Goal: Information Seeking & Learning: Learn about a topic

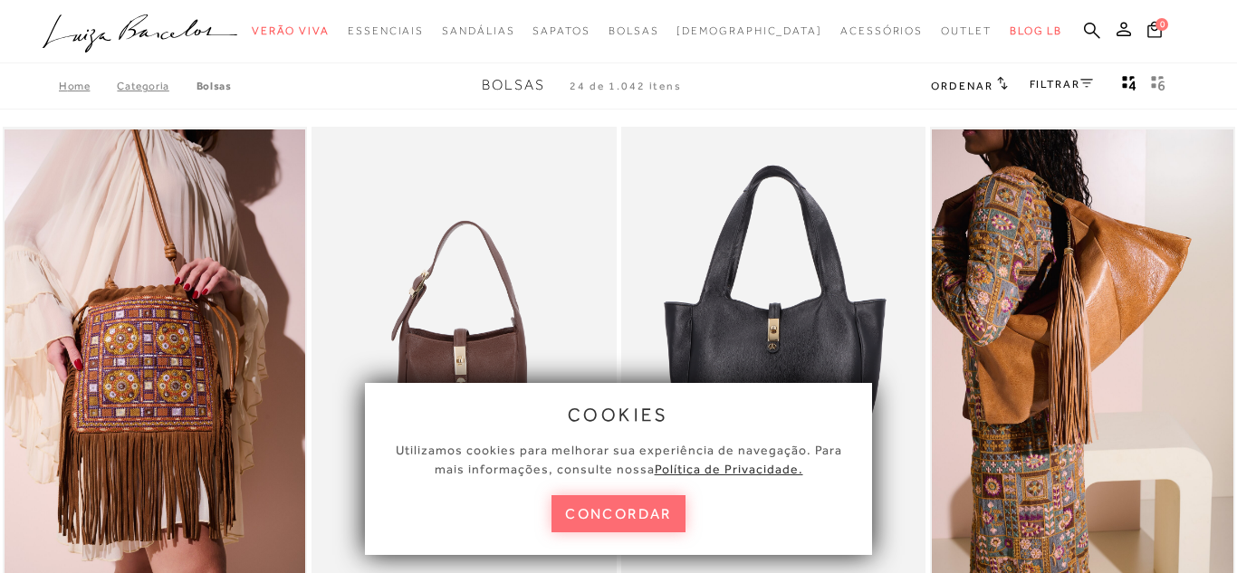
click at [633, 509] on button "concordar" at bounding box center [619, 513] width 134 height 37
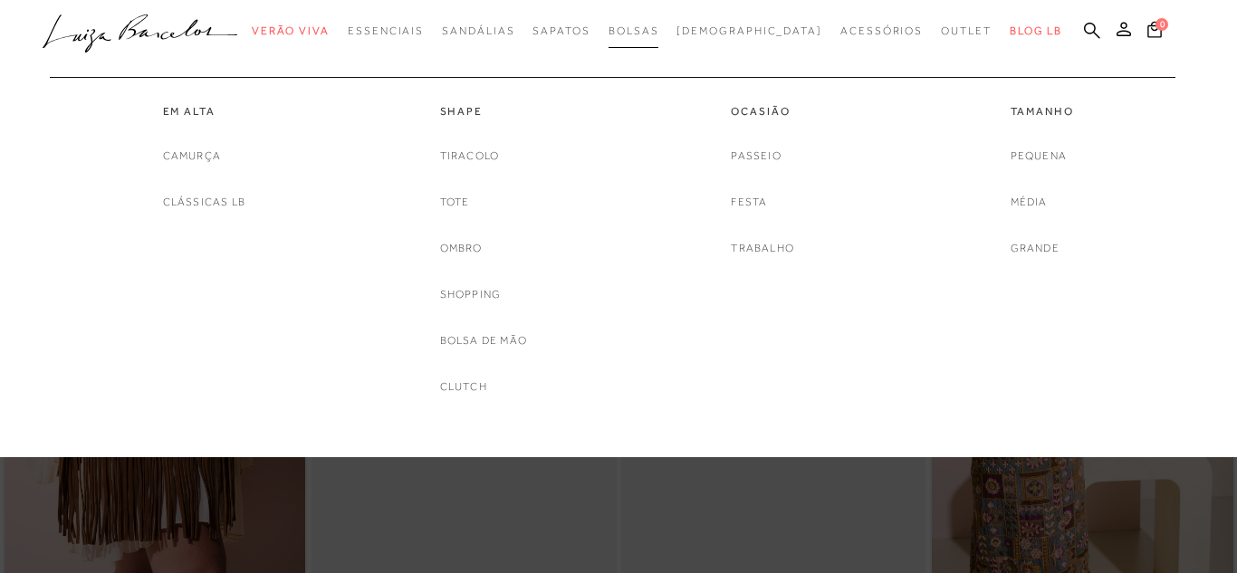
click at [659, 29] on span "Bolsas" at bounding box center [634, 30] width 51 height 13
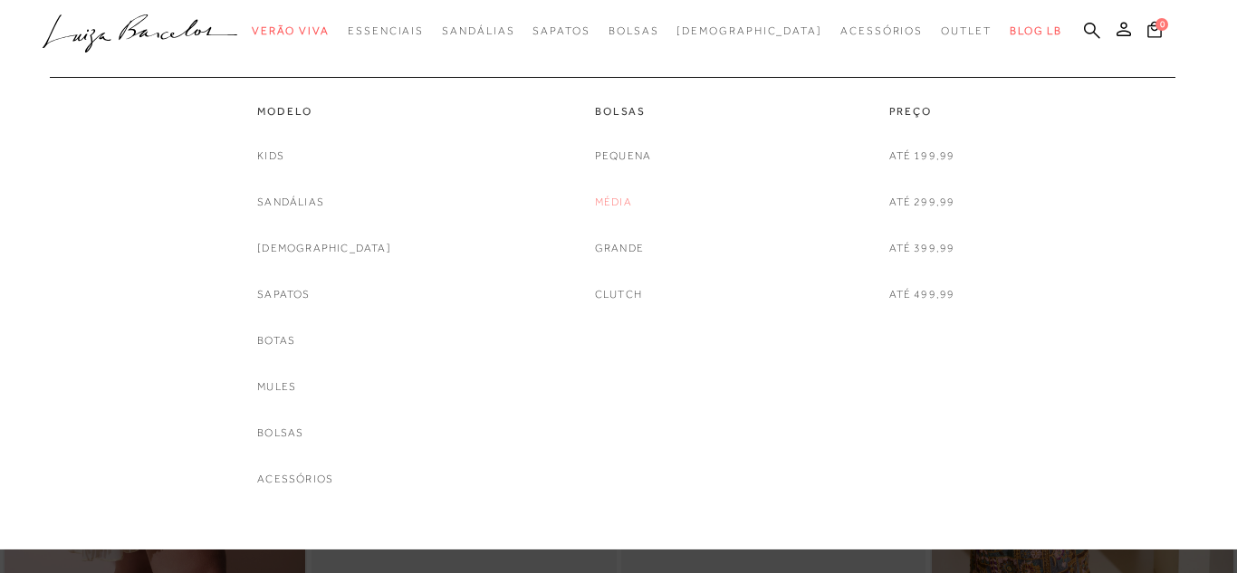
click at [614, 200] on link "Média" at bounding box center [613, 202] width 37 height 19
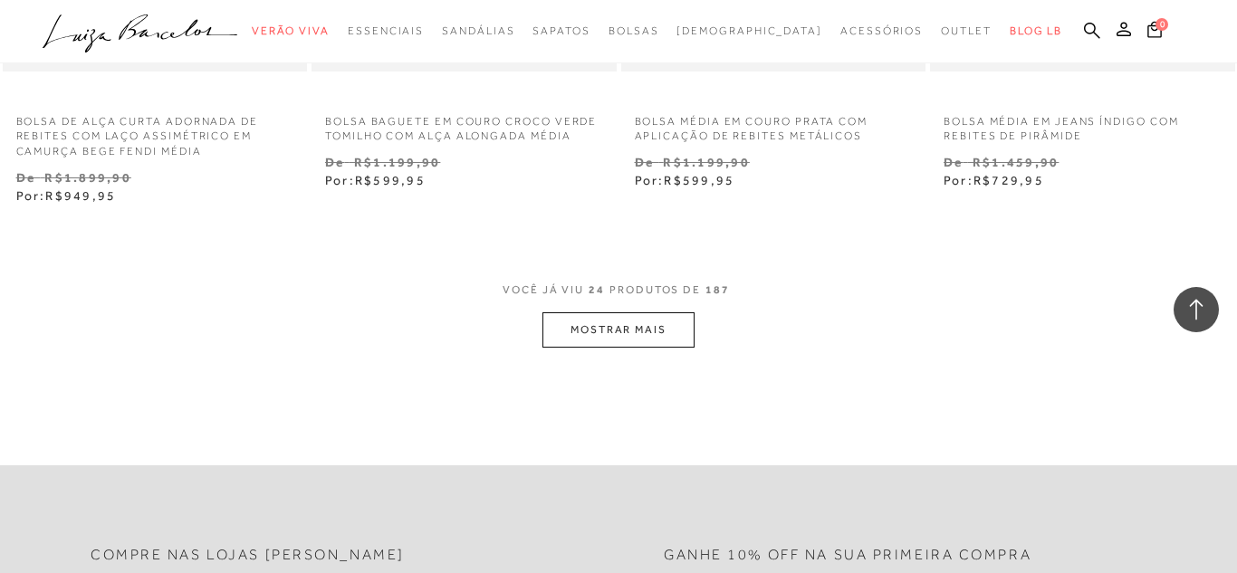
scroll to position [3550, 0]
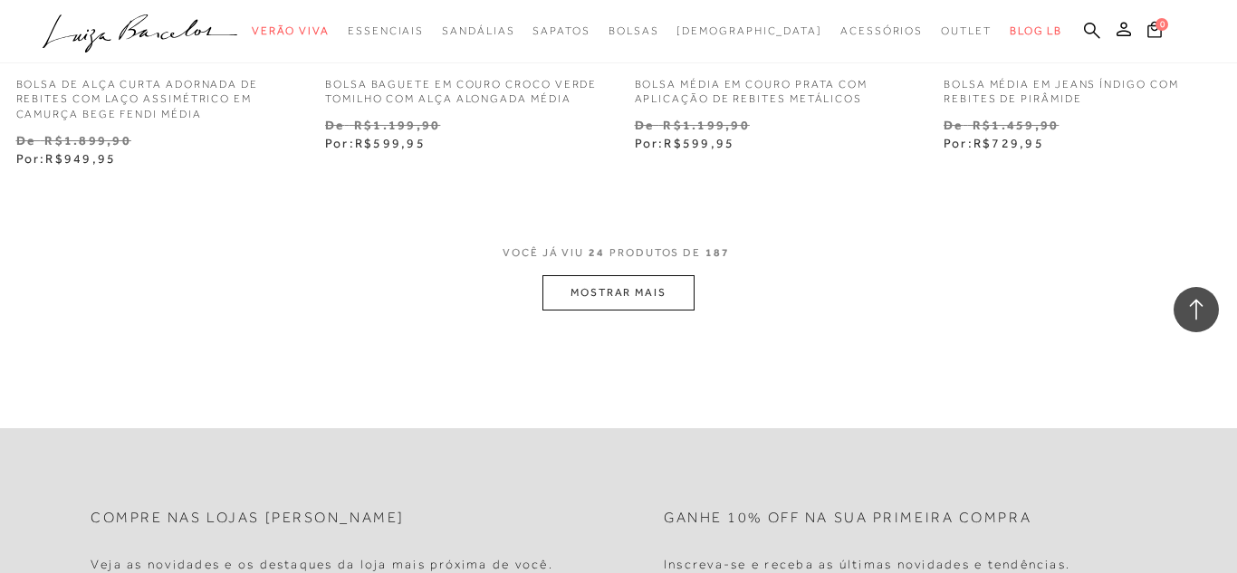
click at [648, 288] on button "MOSTRAR MAIS" at bounding box center [618, 292] width 152 height 35
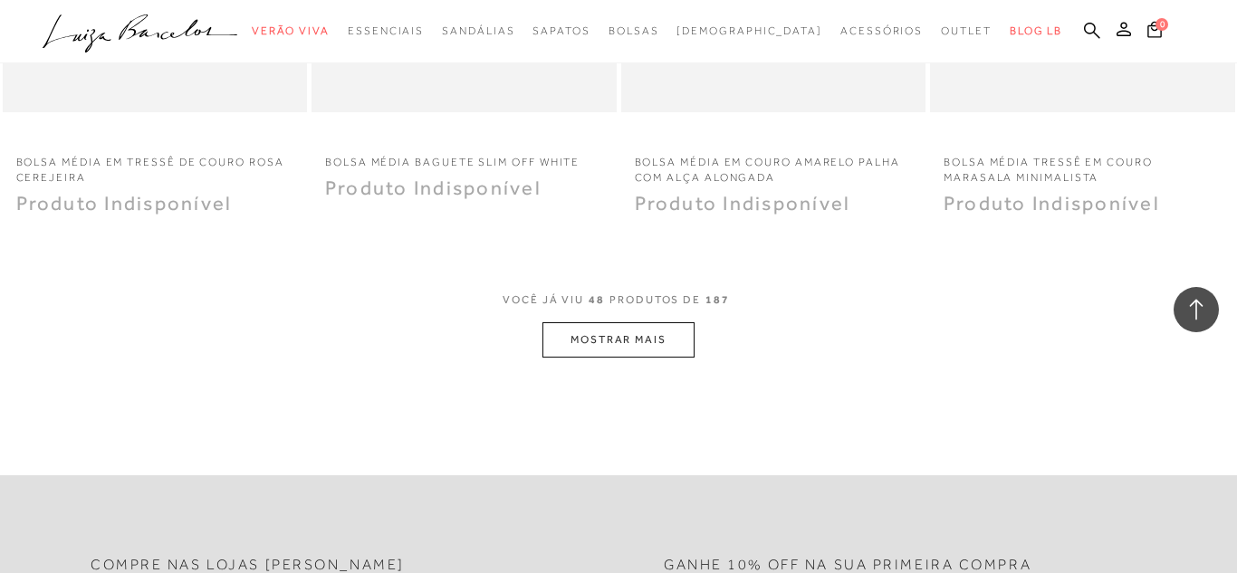
scroll to position [7100, 0]
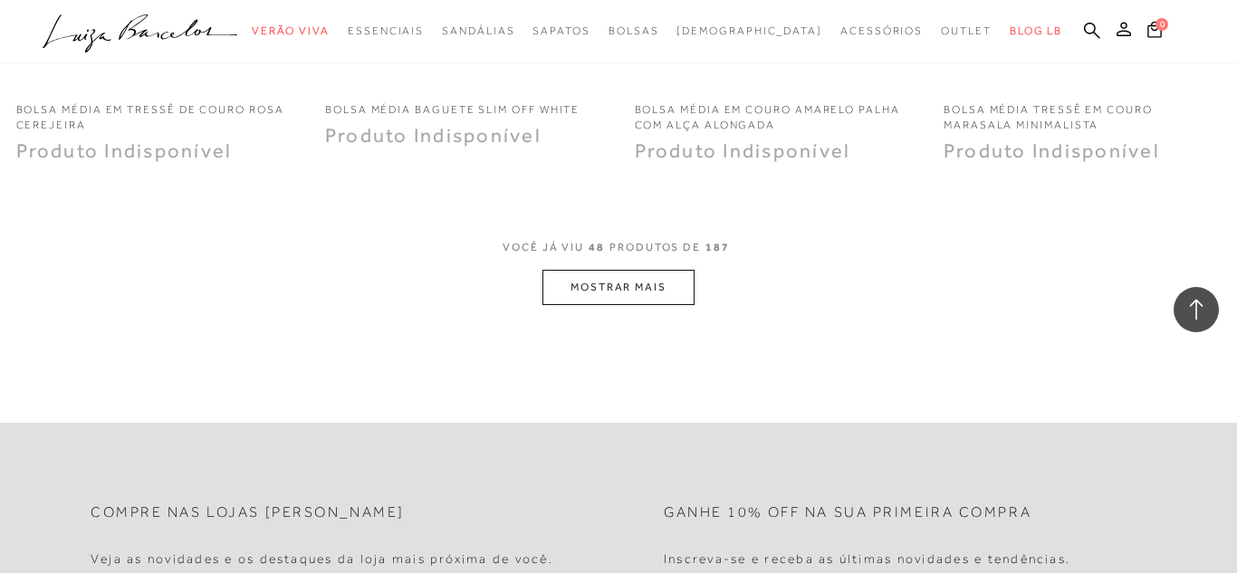
click at [658, 283] on button "MOSTRAR MAIS" at bounding box center [618, 287] width 152 height 35
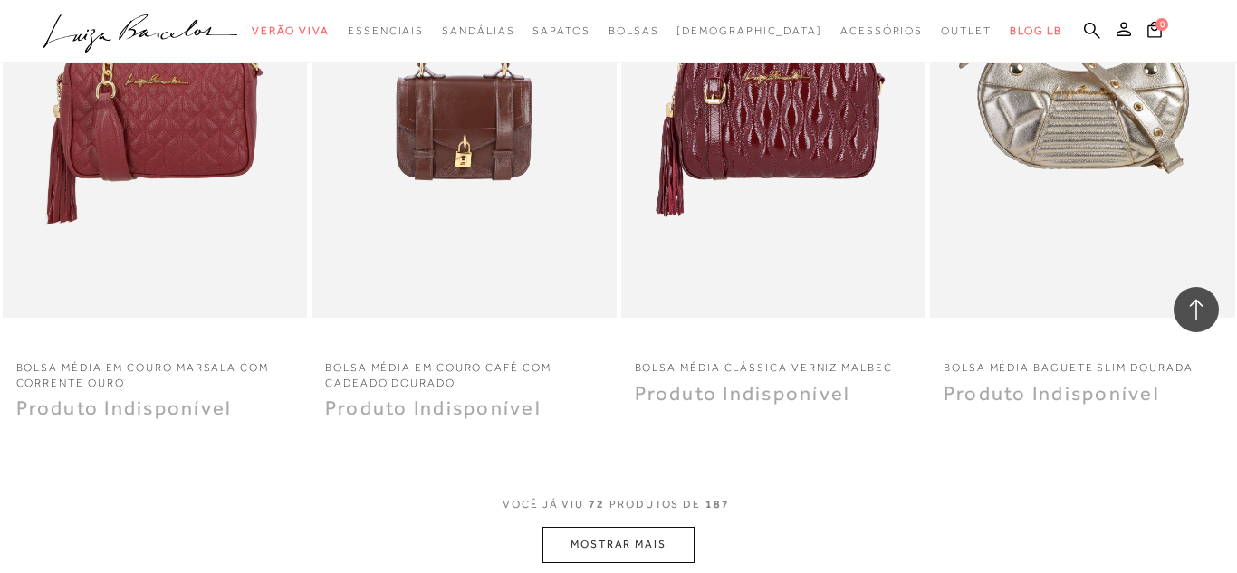
scroll to position [10361, 0]
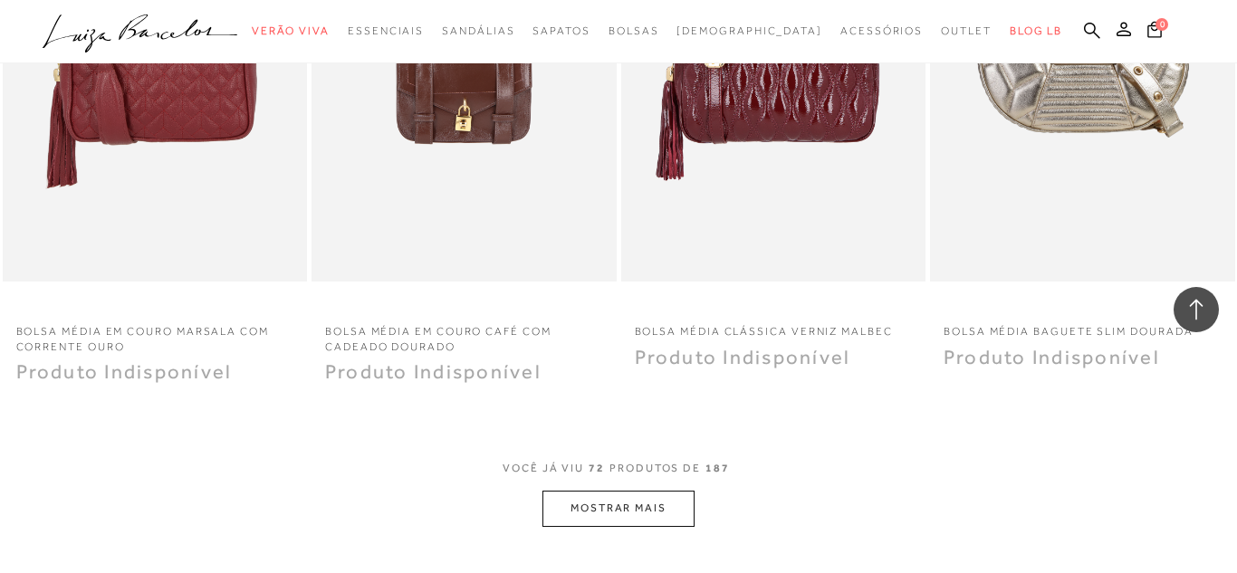
click at [642, 508] on button "MOSTRAR MAIS" at bounding box center [618, 508] width 152 height 35
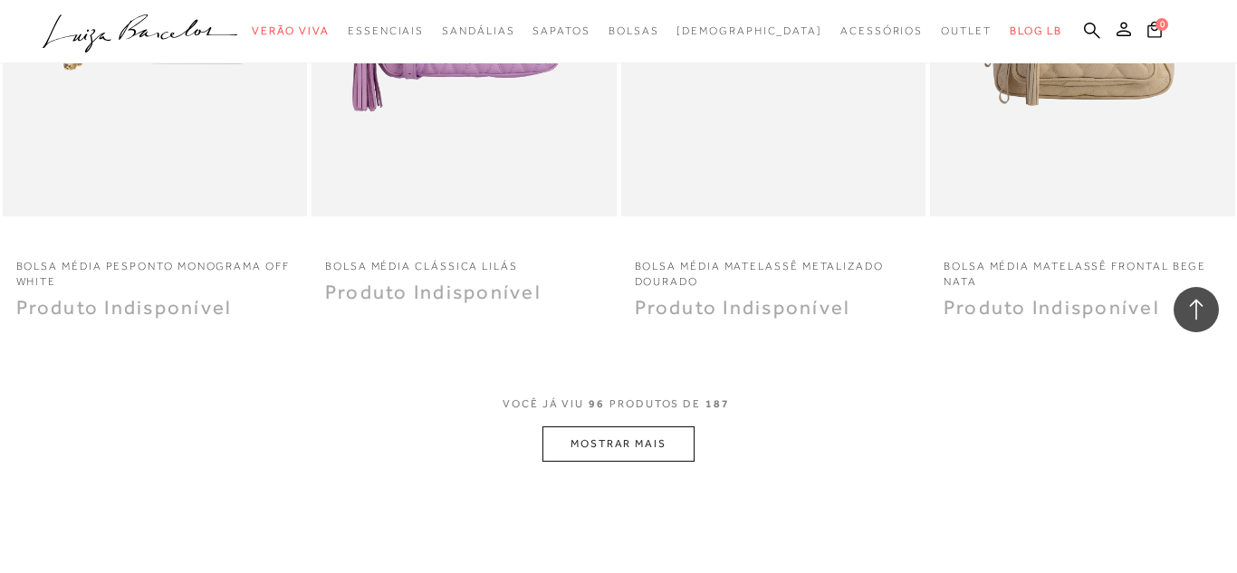
scroll to position [13911, 0]
click at [659, 423] on button "MOSTRAR MAIS" at bounding box center [618, 440] width 152 height 35
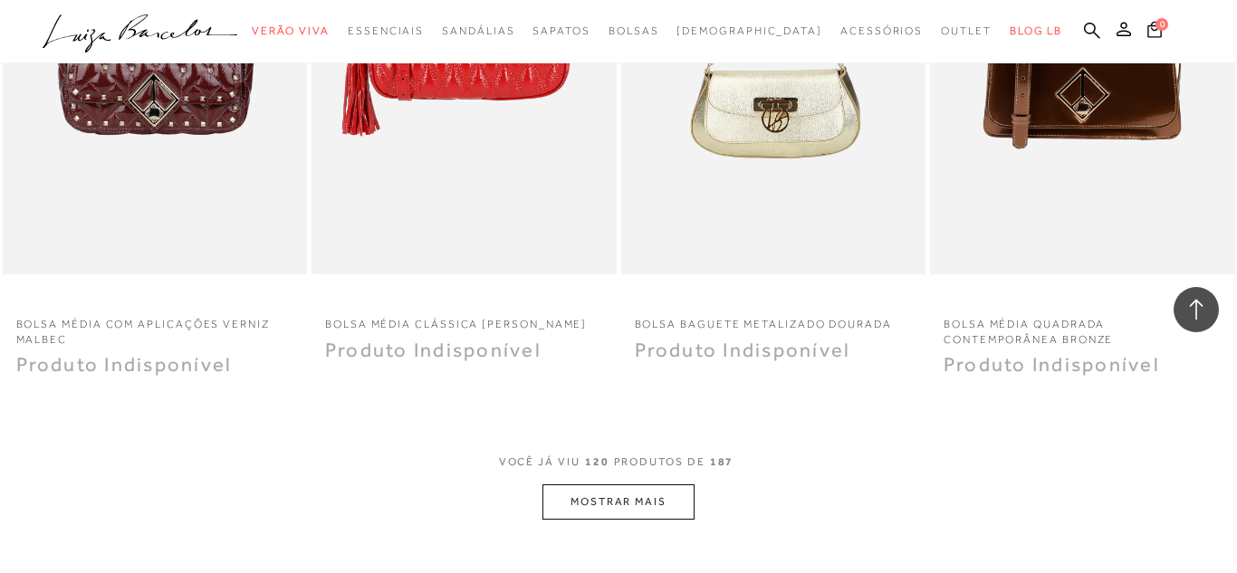
scroll to position [17352, 0]
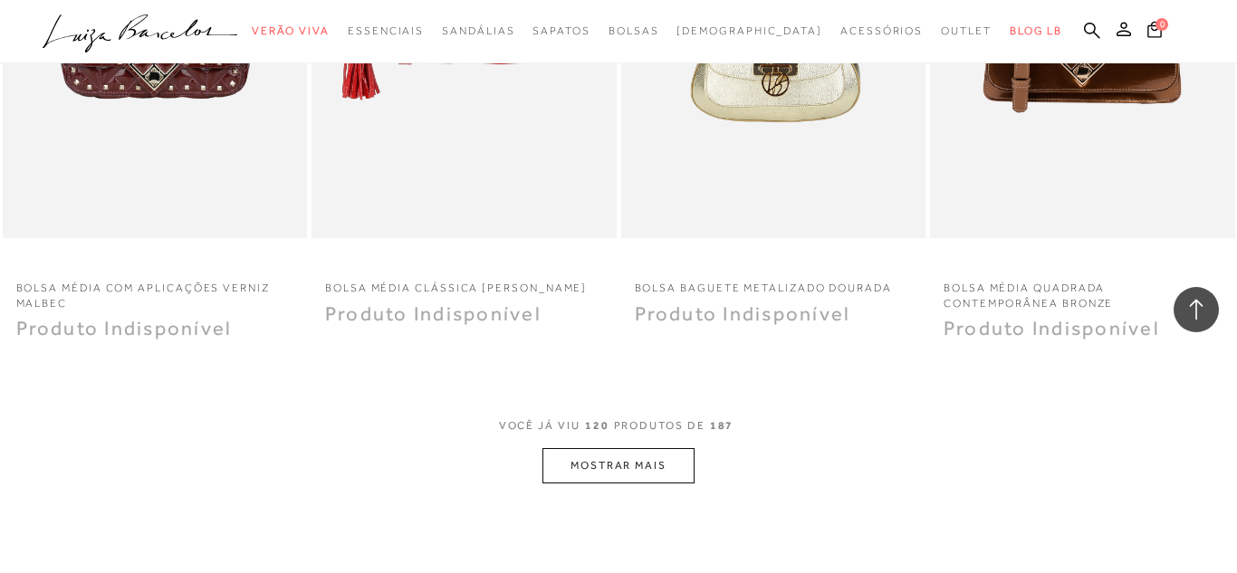
click at [638, 456] on button "MOSTRAR MAIS" at bounding box center [618, 465] width 152 height 35
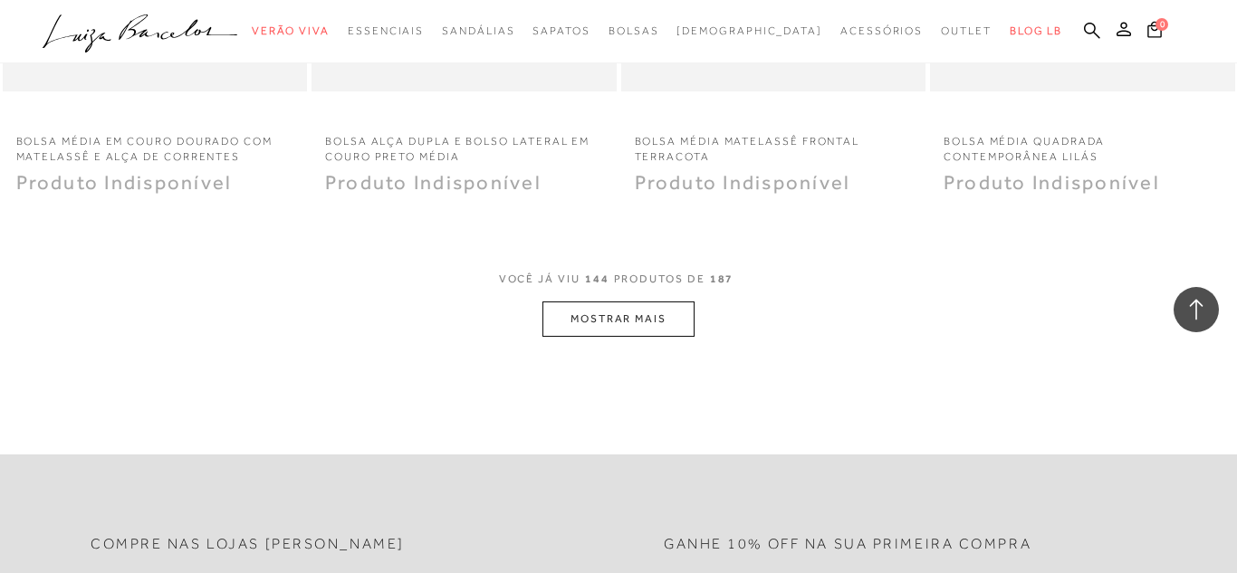
scroll to position [20975, 0]
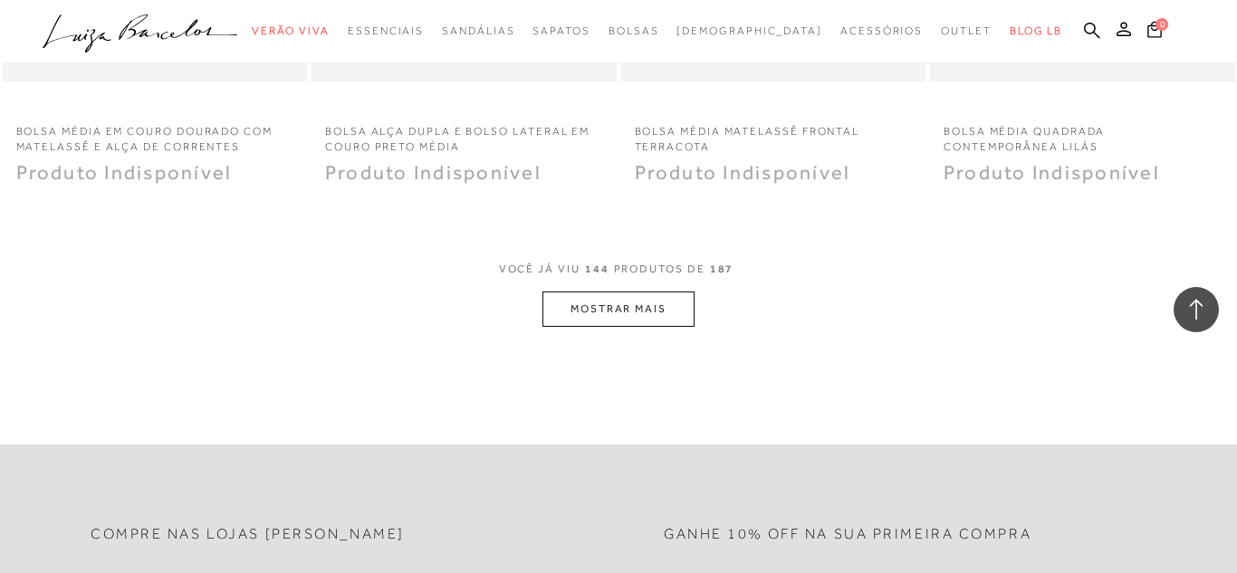
click at [624, 292] on button "MOSTRAR MAIS" at bounding box center [618, 309] width 152 height 35
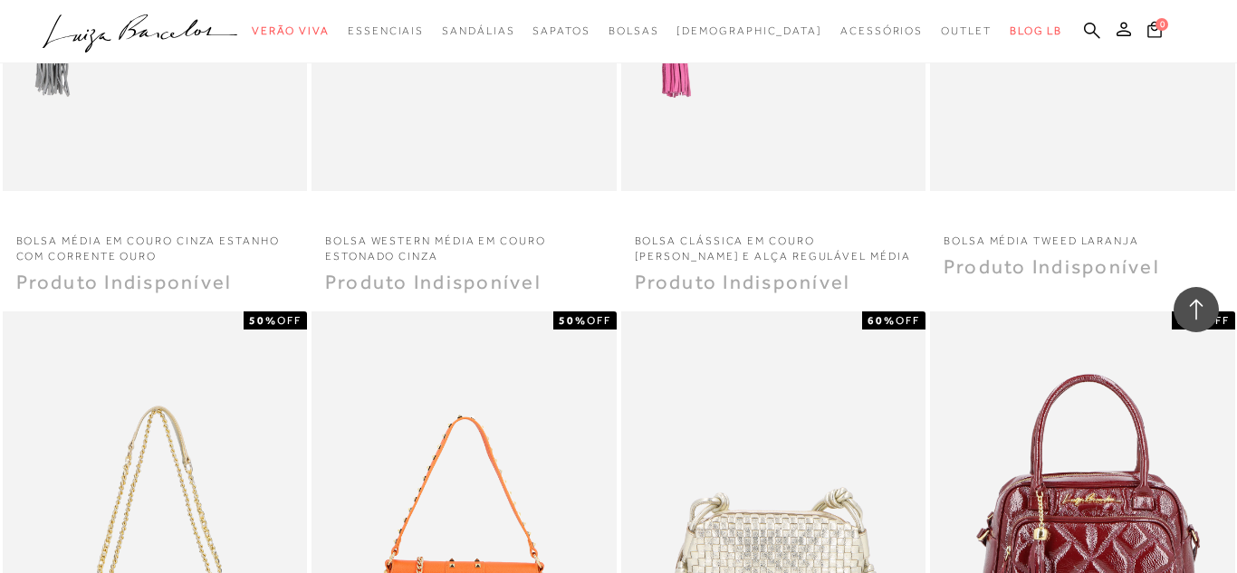
scroll to position [23946, 0]
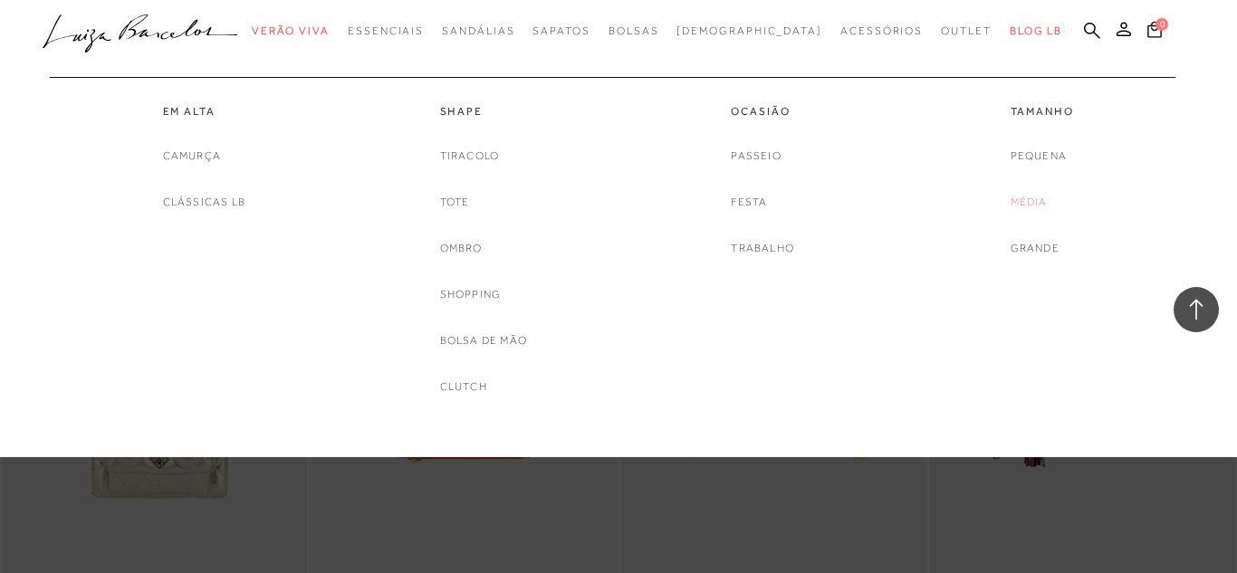
click at [1022, 199] on link "Média" at bounding box center [1029, 202] width 37 height 19
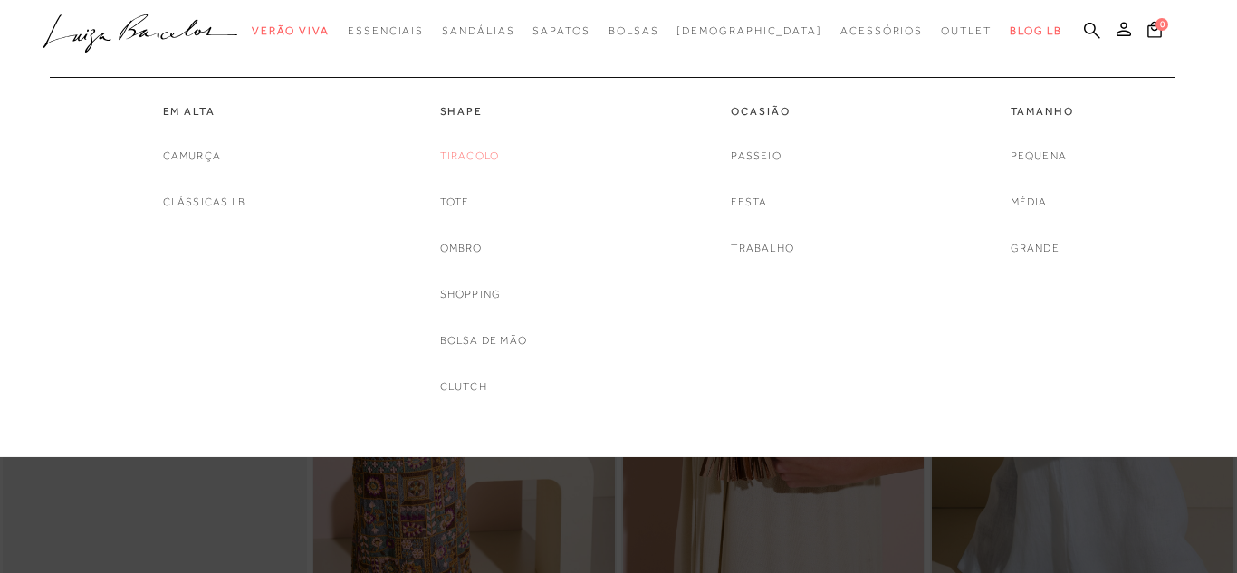
click at [469, 149] on link "Tiracolo" at bounding box center [470, 156] width 60 height 19
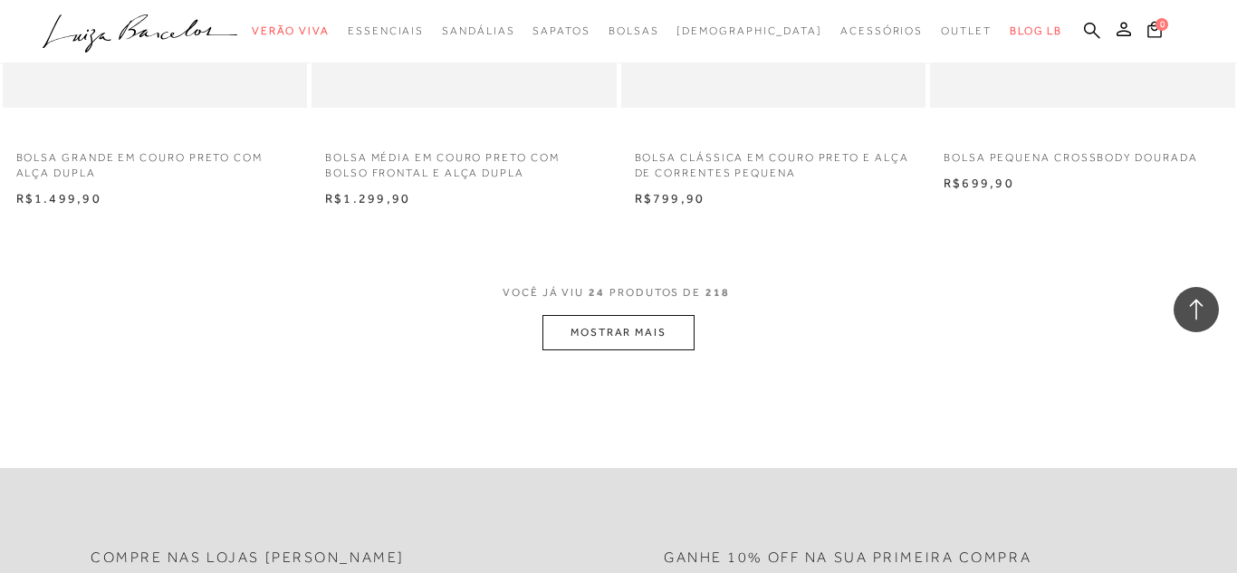
scroll to position [3369, 0]
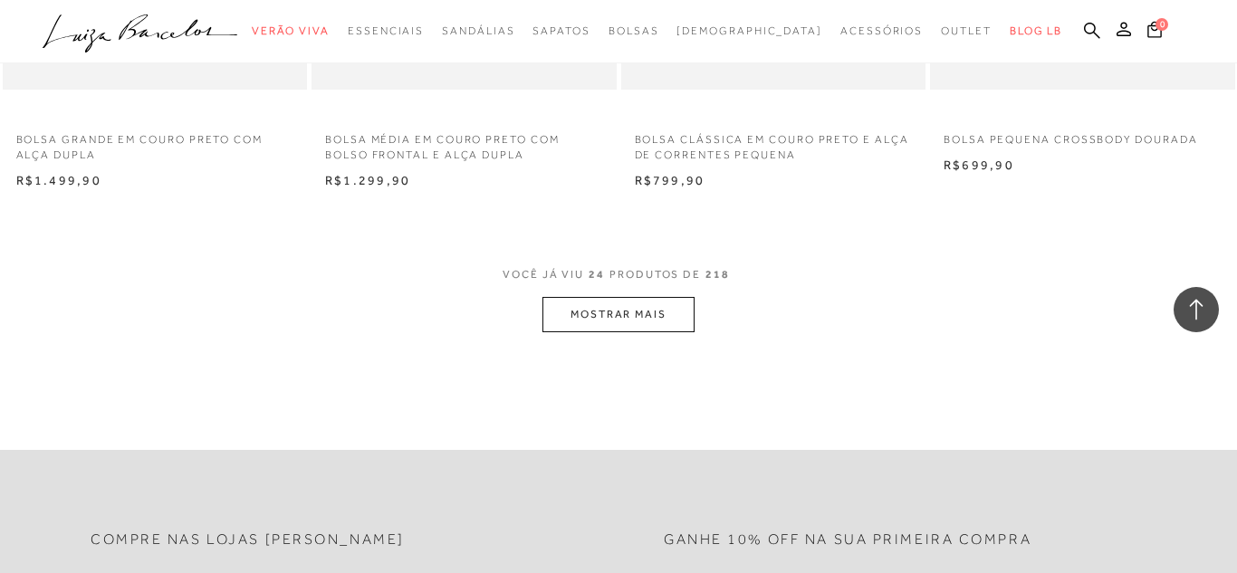
click at [657, 332] on button "MOSTRAR MAIS" at bounding box center [618, 314] width 152 height 35
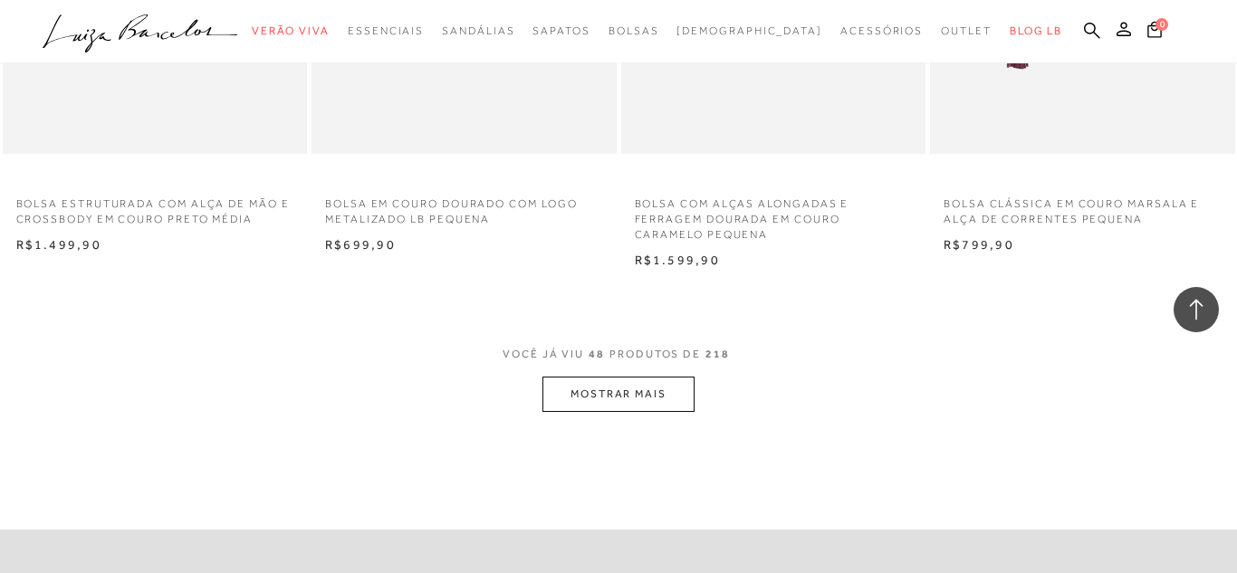
scroll to position [6774, 0]
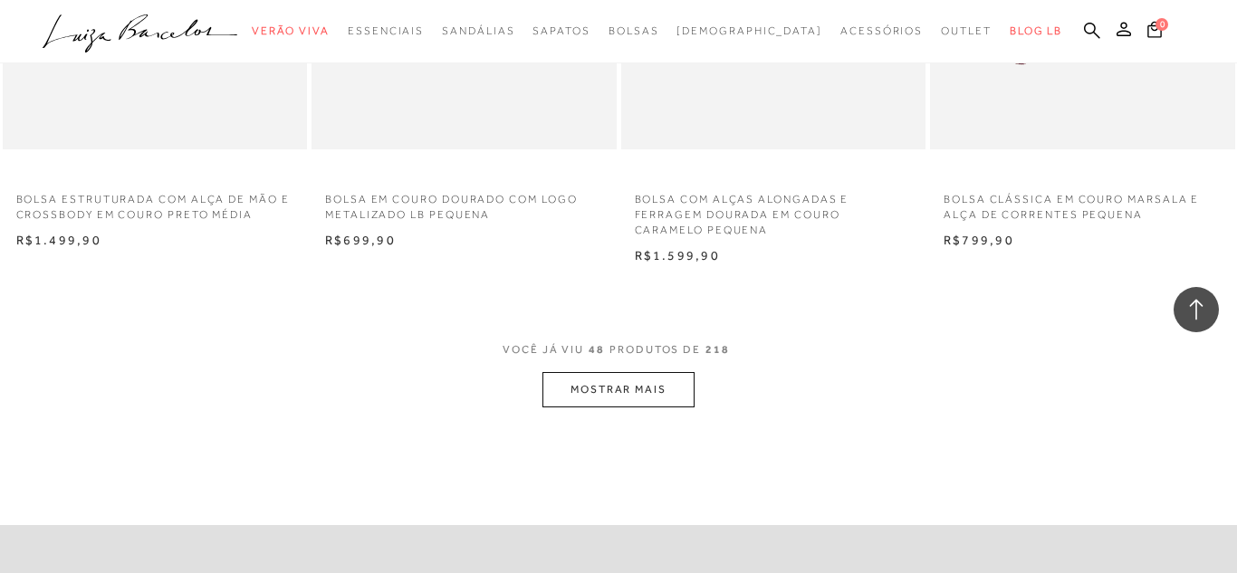
click at [655, 408] on button "MOSTRAR MAIS" at bounding box center [618, 389] width 152 height 35
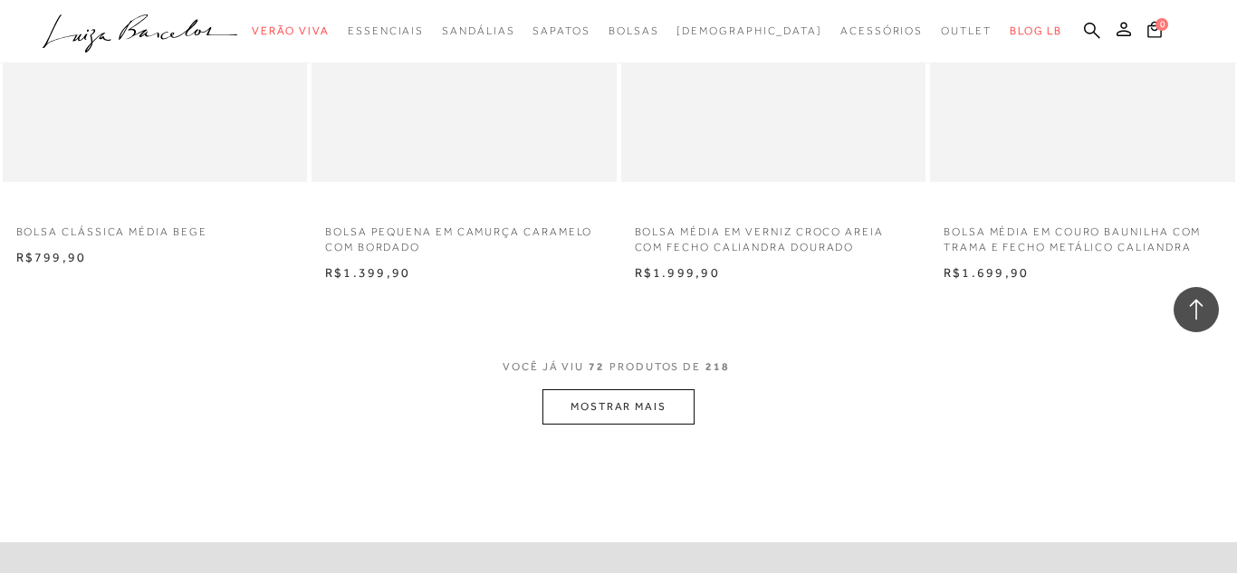
scroll to position [10288, 0]
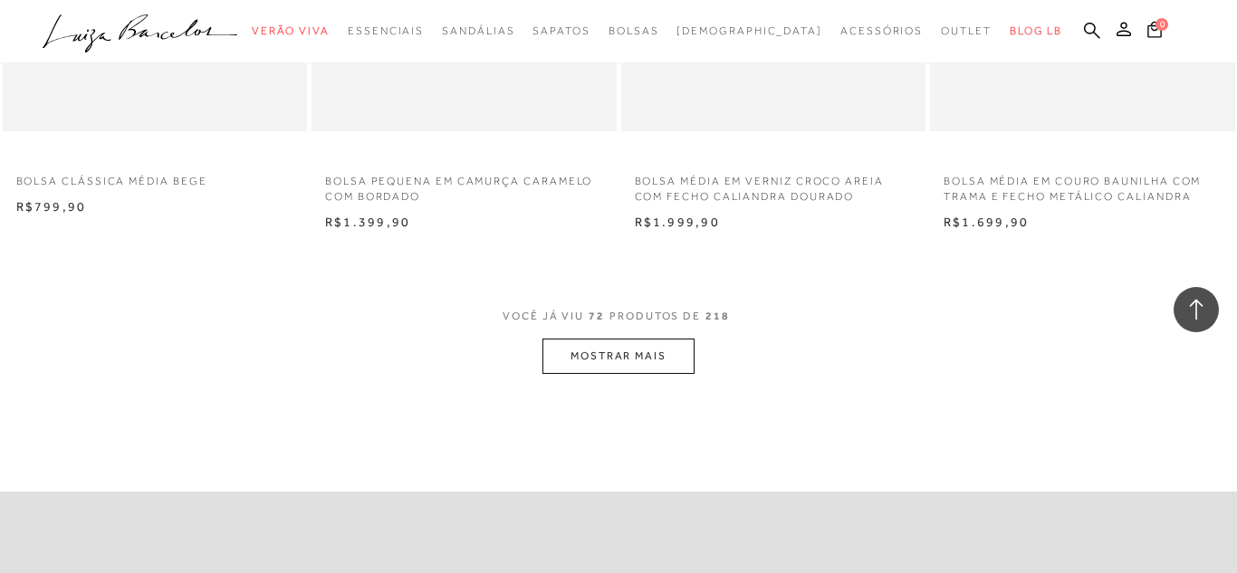
click at [591, 374] on button "MOSTRAR MAIS" at bounding box center [618, 356] width 152 height 35
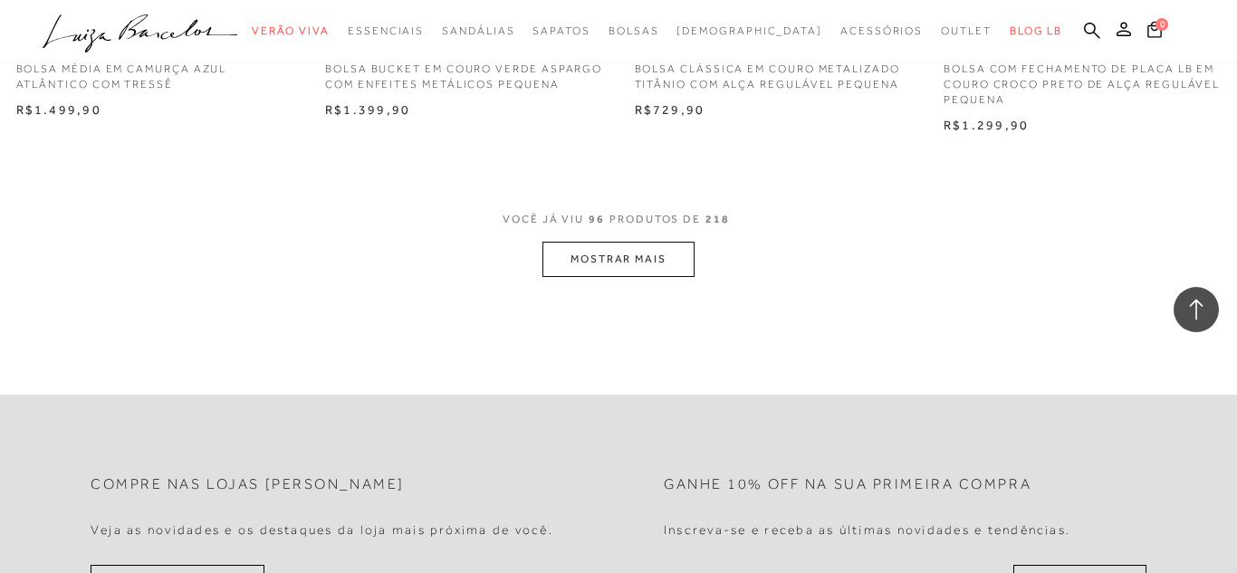
scroll to position [13947, 0]
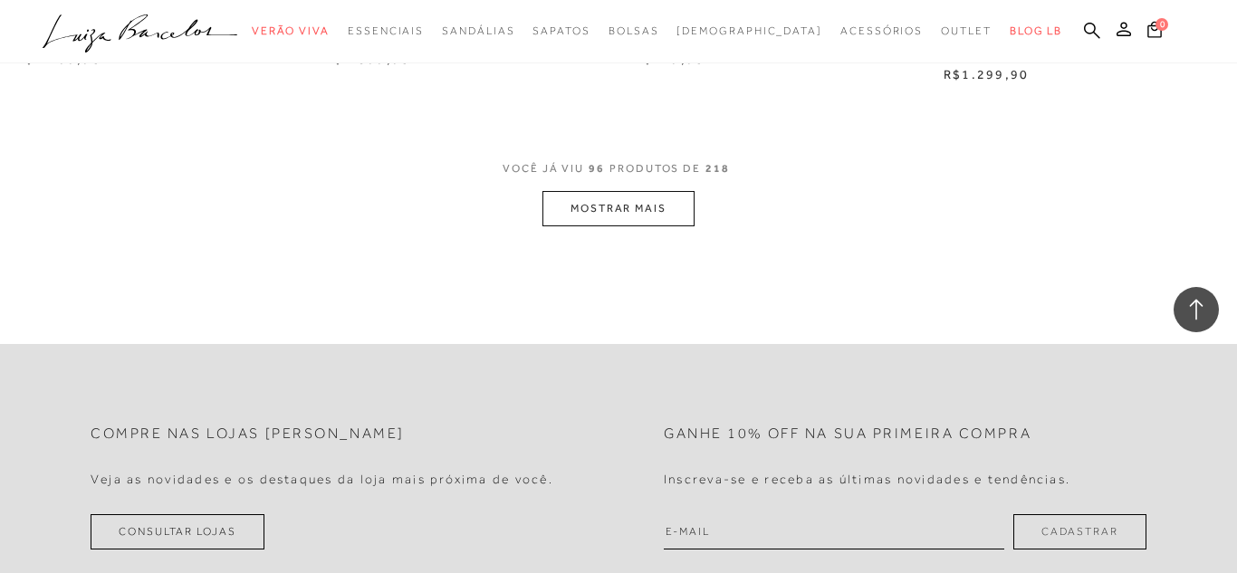
click at [644, 226] on button "MOSTRAR MAIS" at bounding box center [618, 208] width 152 height 35
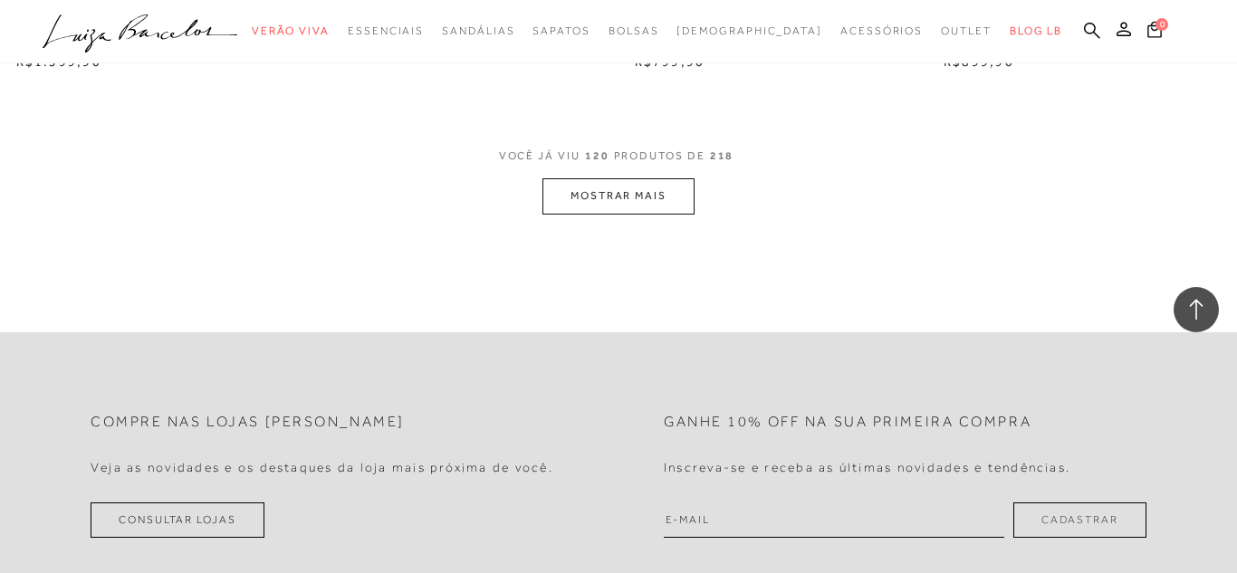
scroll to position [17461, 0]
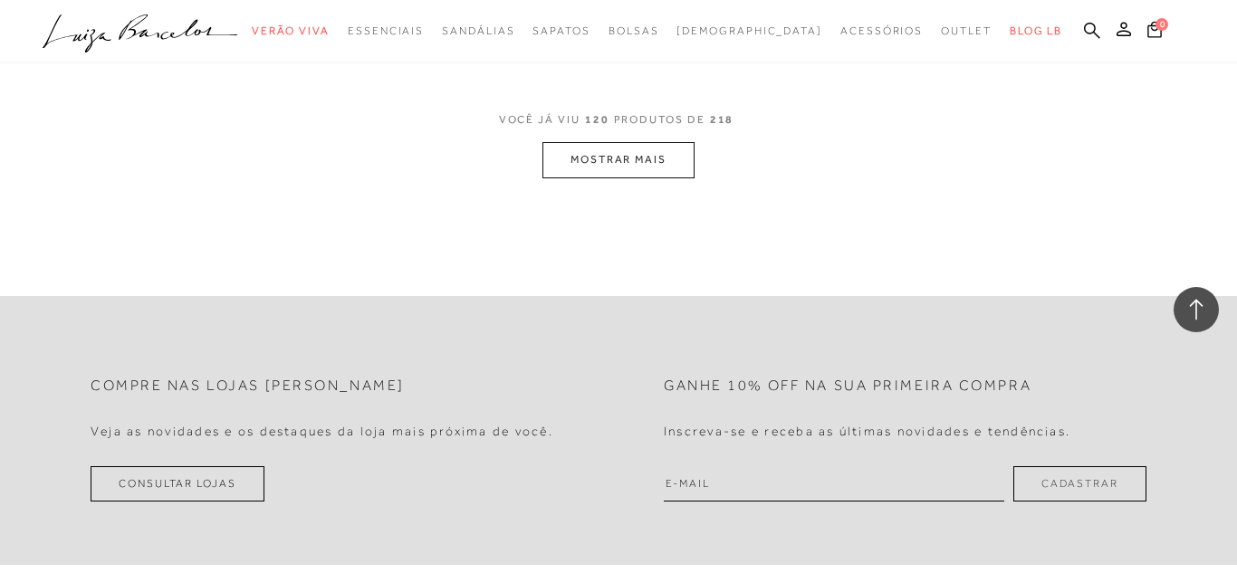
click at [638, 178] on button "MOSTRAR MAIS" at bounding box center [618, 159] width 152 height 35
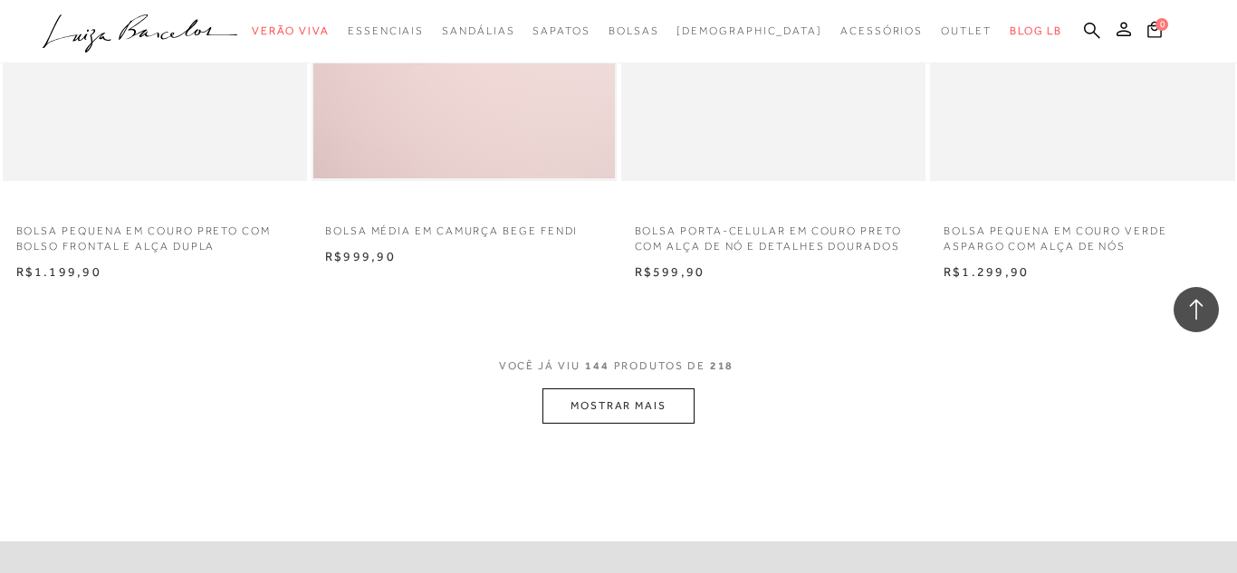
scroll to position [20685, 0]
click at [675, 419] on button "MOSTRAR MAIS" at bounding box center [618, 401] width 152 height 35
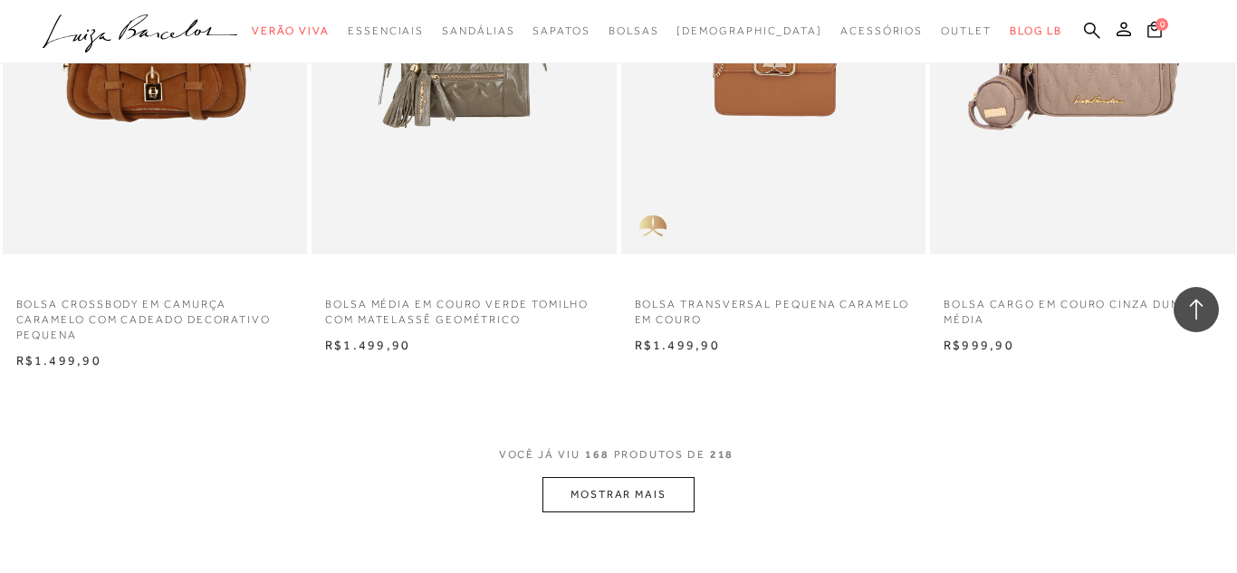
scroll to position [24127, 0]
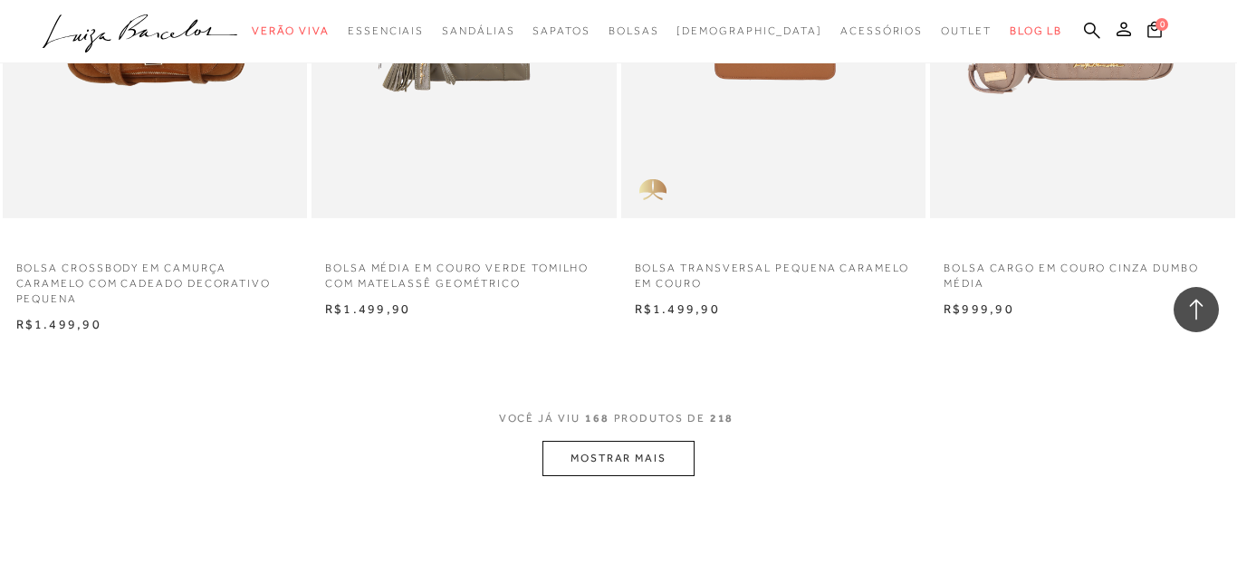
click at [656, 476] on button "MOSTRAR MAIS" at bounding box center [618, 458] width 152 height 35
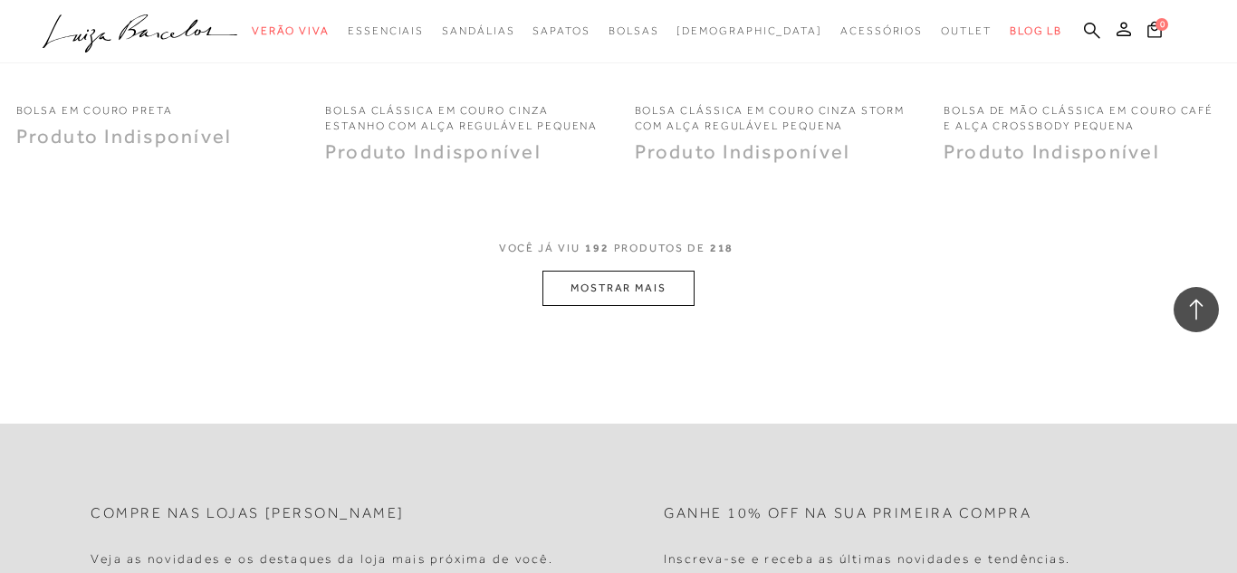
scroll to position [27822, 0]
